Goal: Transaction & Acquisition: Subscribe to service/newsletter

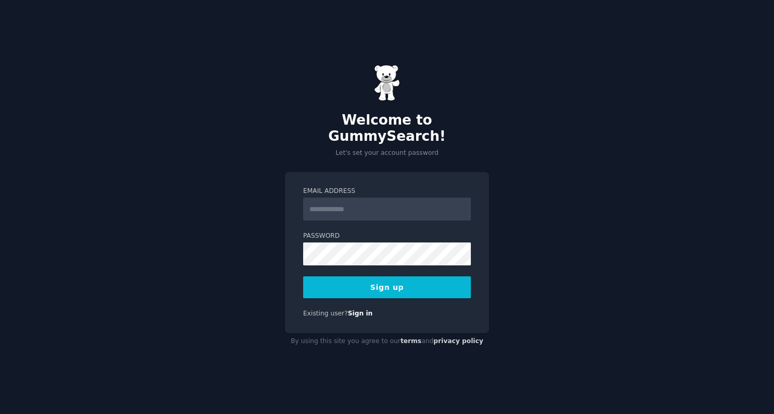
click at [408, 202] on input "Email Address" at bounding box center [387, 208] width 168 height 23
type input "**********"
click at [418, 279] on button "Sign up" at bounding box center [387, 287] width 168 height 22
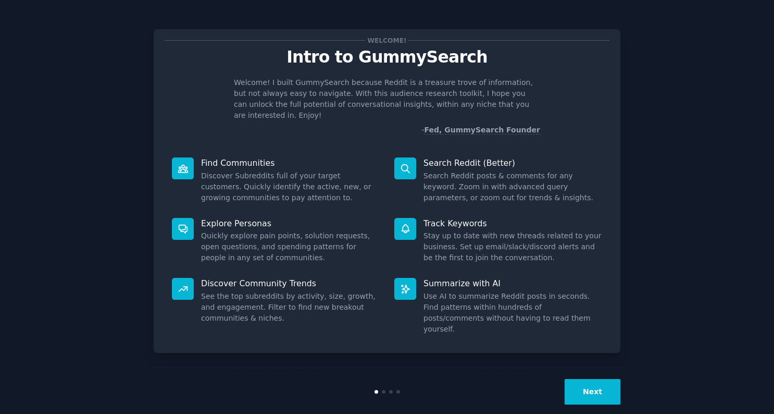
click at [598, 379] on button "Next" at bounding box center [593, 392] width 56 height 26
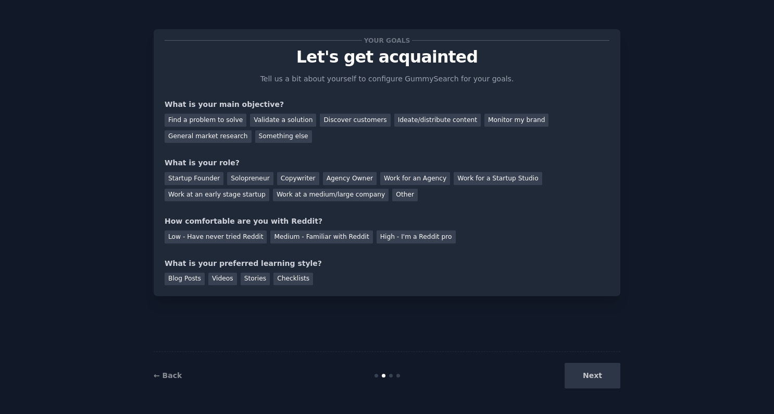
click at [598, 375] on div "Next" at bounding box center [543, 376] width 156 height 26
click at [221, 123] on div "Find a problem to solve" at bounding box center [206, 120] width 82 height 13
click at [280, 121] on div "Validate a solution" at bounding box center [283, 120] width 66 height 13
click at [357, 120] on div "Discover customers" at bounding box center [355, 120] width 70 height 13
click at [205, 120] on div "Find a problem to solve" at bounding box center [206, 120] width 82 height 13
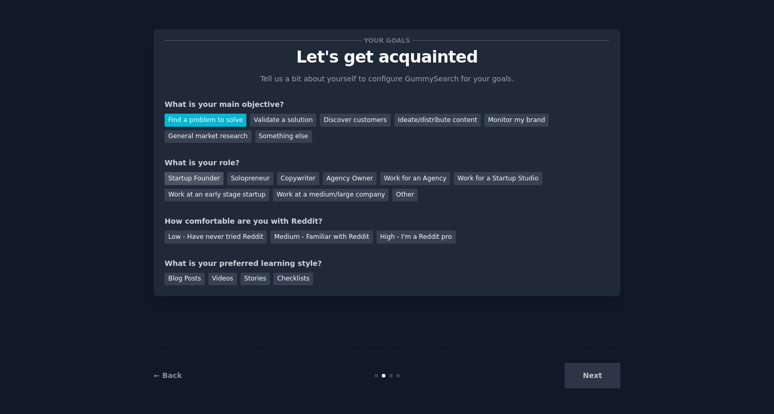
click at [214, 179] on div "Startup Founder" at bounding box center [194, 178] width 59 height 13
click at [253, 179] on div "Solopreneur" at bounding box center [250, 178] width 46 height 13
click at [240, 236] on div "Low - Have never tried Reddit" at bounding box center [216, 236] width 102 height 13
click at [291, 271] on div "Blog Posts Videos Stories Checklists" at bounding box center [387, 277] width 445 height 17
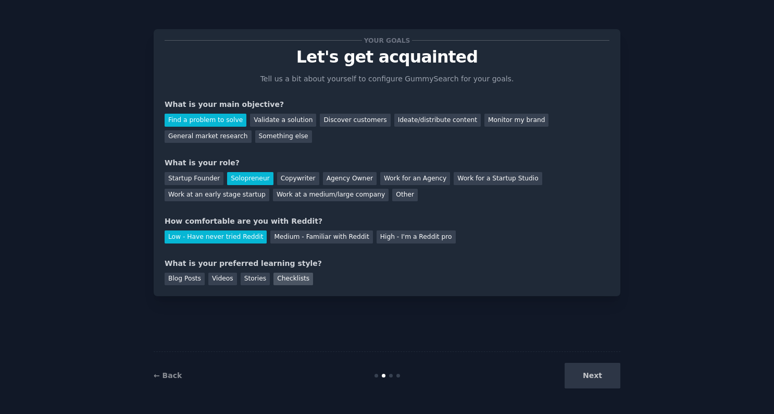
click at [293, 278] on div "Checklists" at bounding box center [294, 279] width 40 height 13
click at [614, 373] on button "Next" at bounding box center [593, 376] width 56 height 26
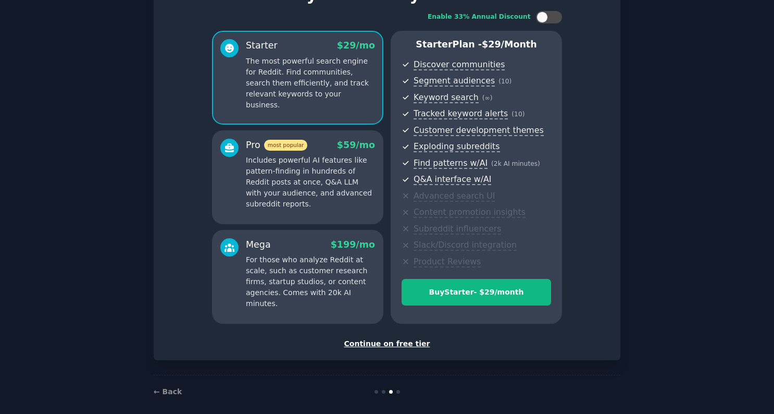
scroll to position [71, 0]
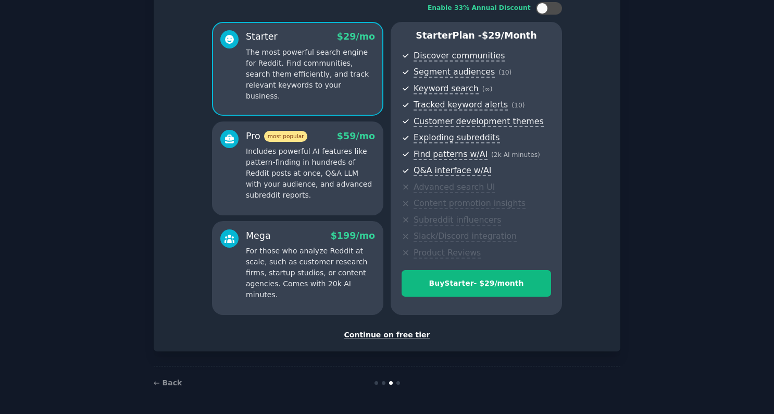
click at [371, 337] on div "Continue on free tier" at bounding box center [387, 334] width 445 height 11
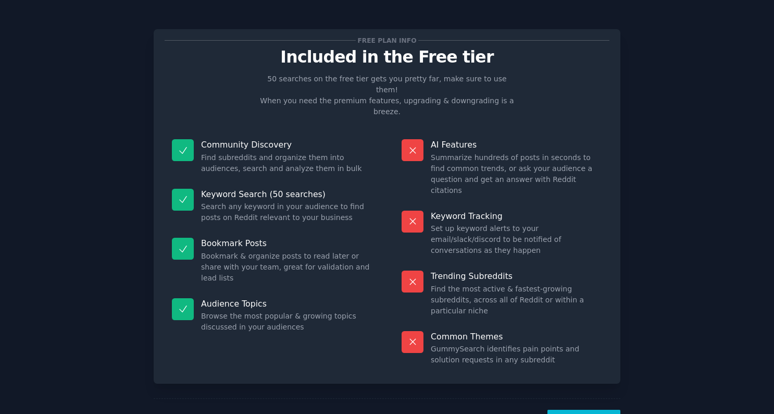
click at [574, 410] on button "Let's Go!" at bounding box center [584, 423] width 73 height 26
